Goal: Information Seeking & Learning: Learn about a topic

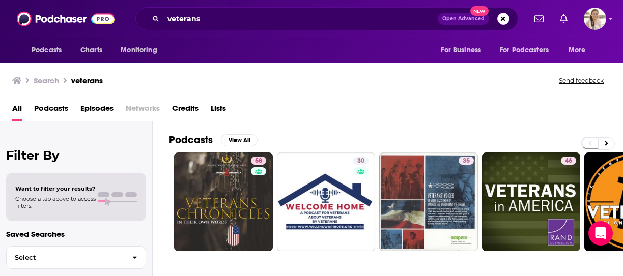
scroll to position [437, 0]
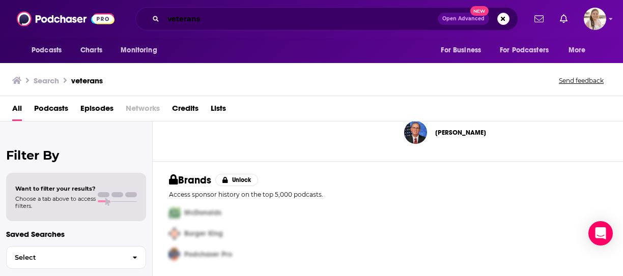
click at [229, 25] on input "veterans" at bounding box center [300, 19] width 274 height 16
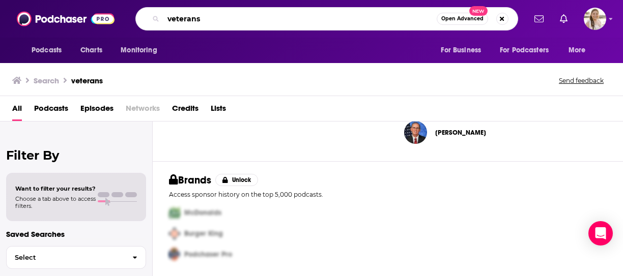
click at [229, 25] on input "veterans" at bounding box center [299, 19] width 273 height 16
type input "uplifters"
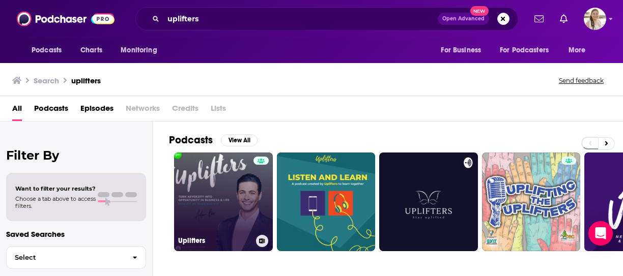
click at [214, 218] on link "Uplifters" at bounding box center [223, 202] width 99 height 99
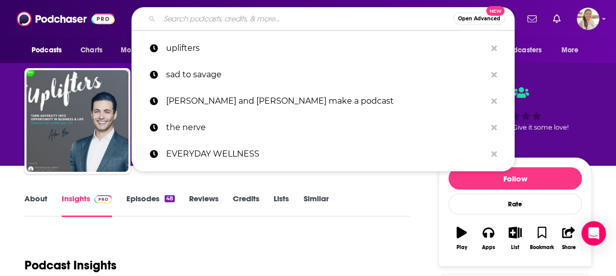
click at [263, 16] on input "Search podcasts, credits, & more..." at bounding box center [306, 19] width 294 height 16
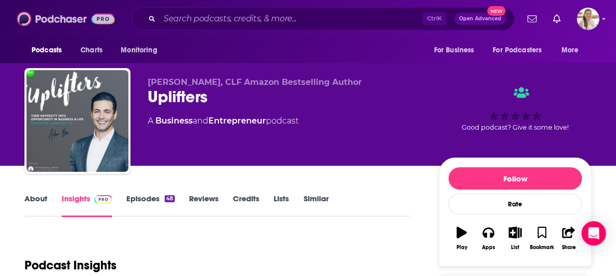
click at [67, 20] on img at bounding box center [66, 18] width 98 height 19
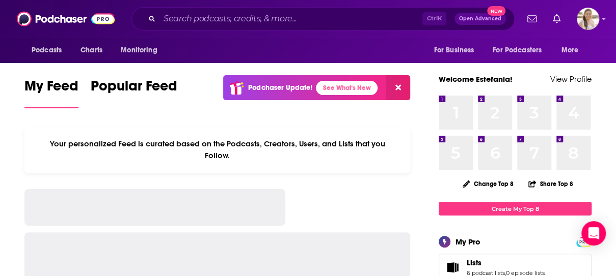
click at [275, 27] on div "Ctrl K Open Advanced New" at bounding box center [322, 18] width 383 height 23
click at [279, 25] on input "Search podcasts, credits, & more..." at bounding box center [290, 19] width 263 height 16
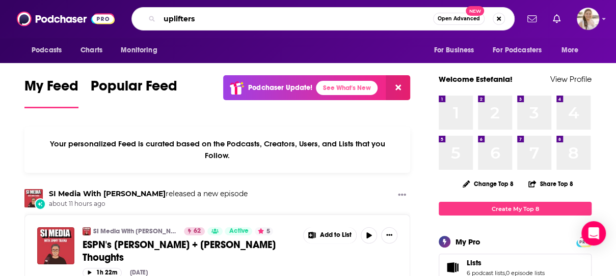
type input "uplifters"
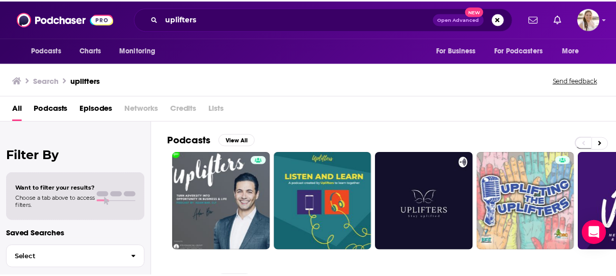
scroll to position [186, 0]
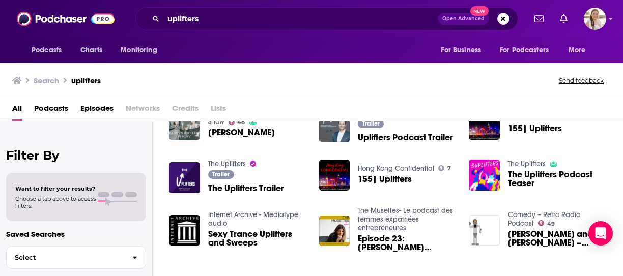
click at [560, 160] on div "The Uplifters The Uplifters Podcast Teaser" at bounding box center [557, 176] width 99 height 32
click at [546, 163] on link "The Uplifters" at bounding box center [527, 164] width 38 height 9
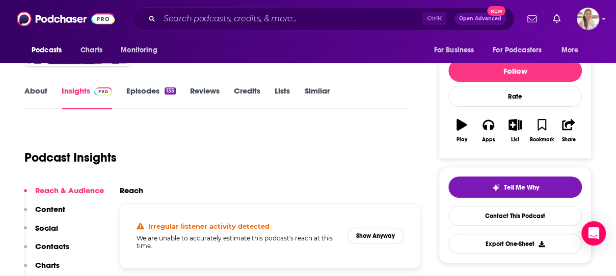
scroll to position [178, 0]
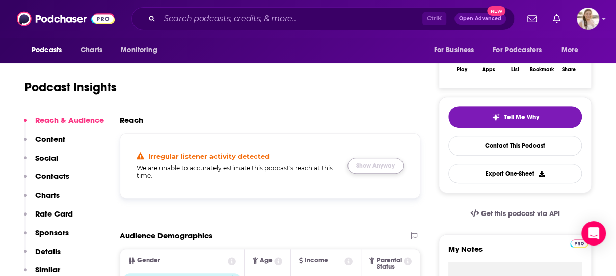
click at [364, 167] on button "Show Anyway" at bounding box center [375, 166] width 56 height 16
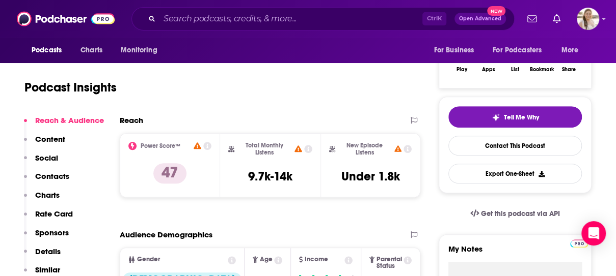
scroll to position [15, 0]
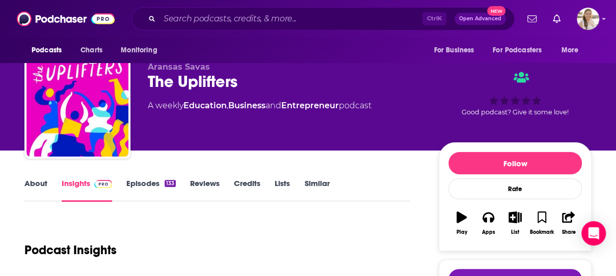
click at [31, 184] on link "About" at bounding box center [35, 190] width 23 height 23
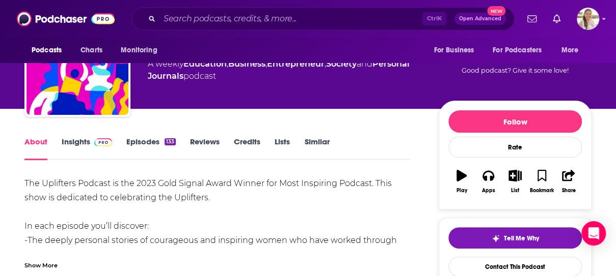
scroll to position [150, 0]
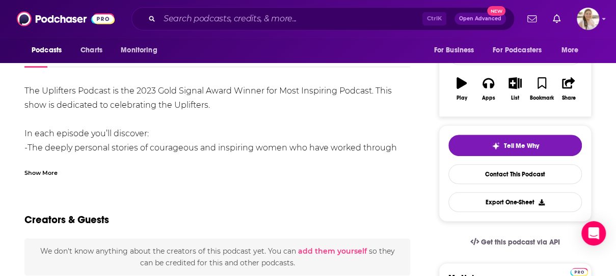
click at [303, 201] on div "Creators & Guests" at bounding box center [216, 213] width 385 height 49
